Goal: Navigation & Orientation: Find specific page/section

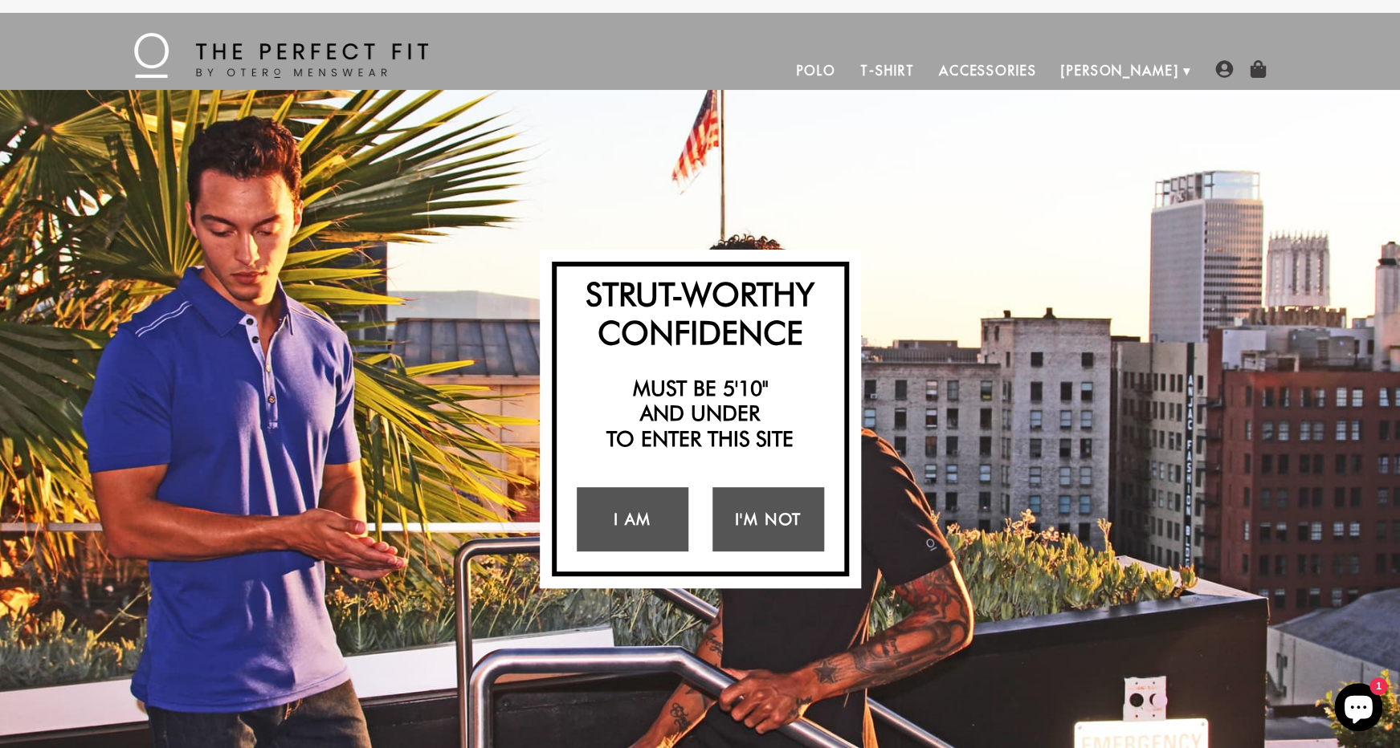
click at [848, 77] on link "Polo" at bounding box center [816, 70] width 64 height 39
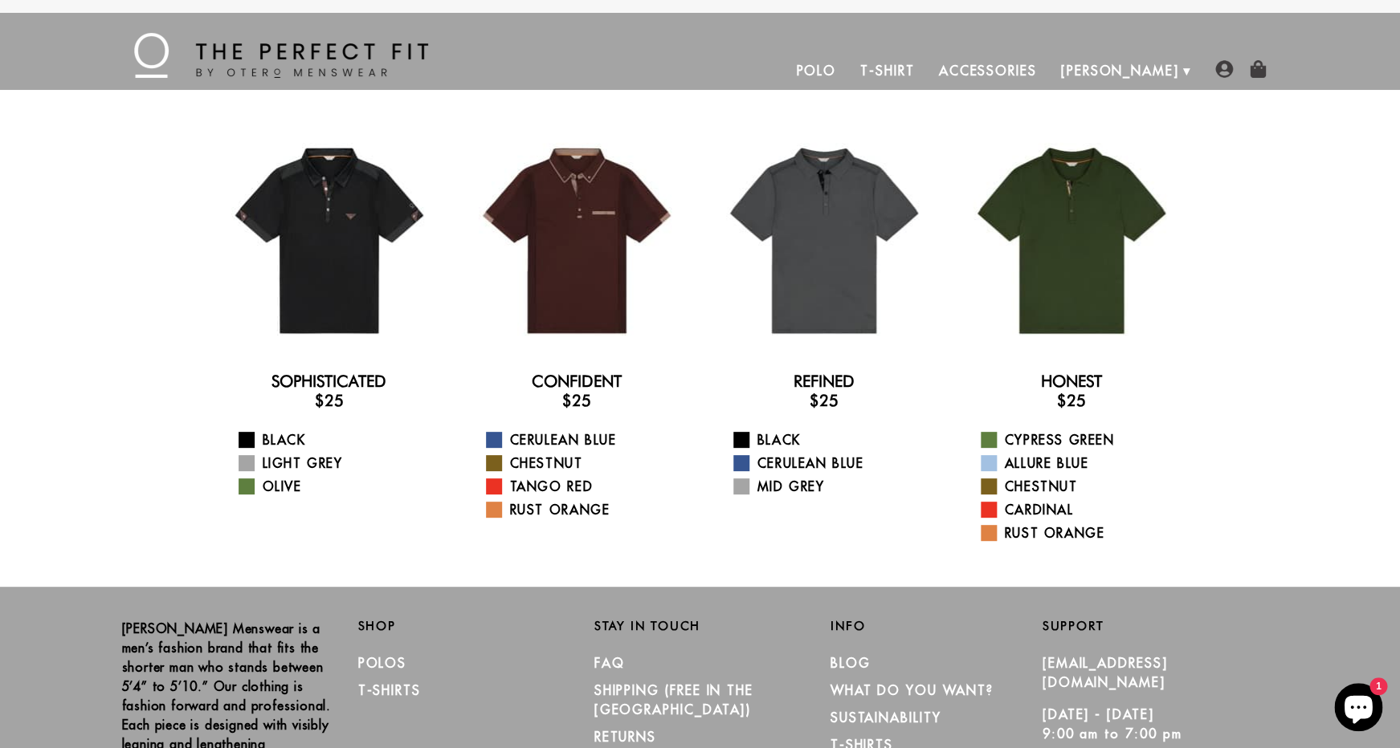
click at [926, 79] on link "T-Shirt" at bounding box center [887, 70] width 78 height 39
